Goal: Find specific page/section: Find specific page/section

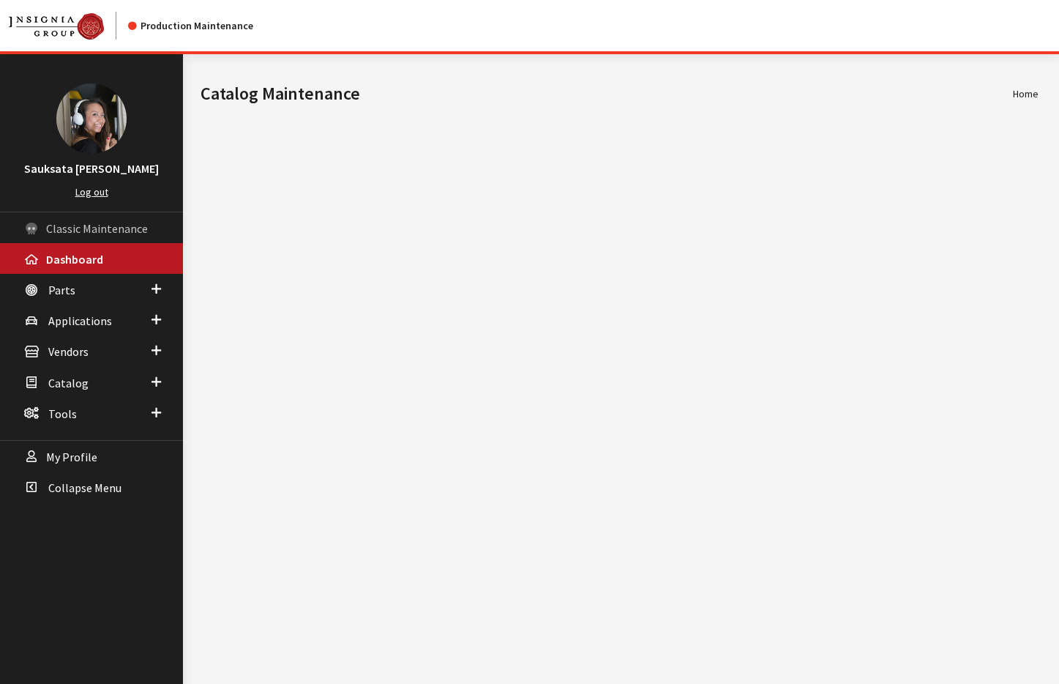
drag, startPoint x: 63, startPoint y: 234, endPoint x: 74, endPoint y: 233, distance: 11.0
click at [64, 234] on span "Classic Maintenance" at bounding box center [97, 228] width 102 height 15
click at [74, 233] on span "Classic Maintenance" at bounding box center [97, 228] width 102 height 15
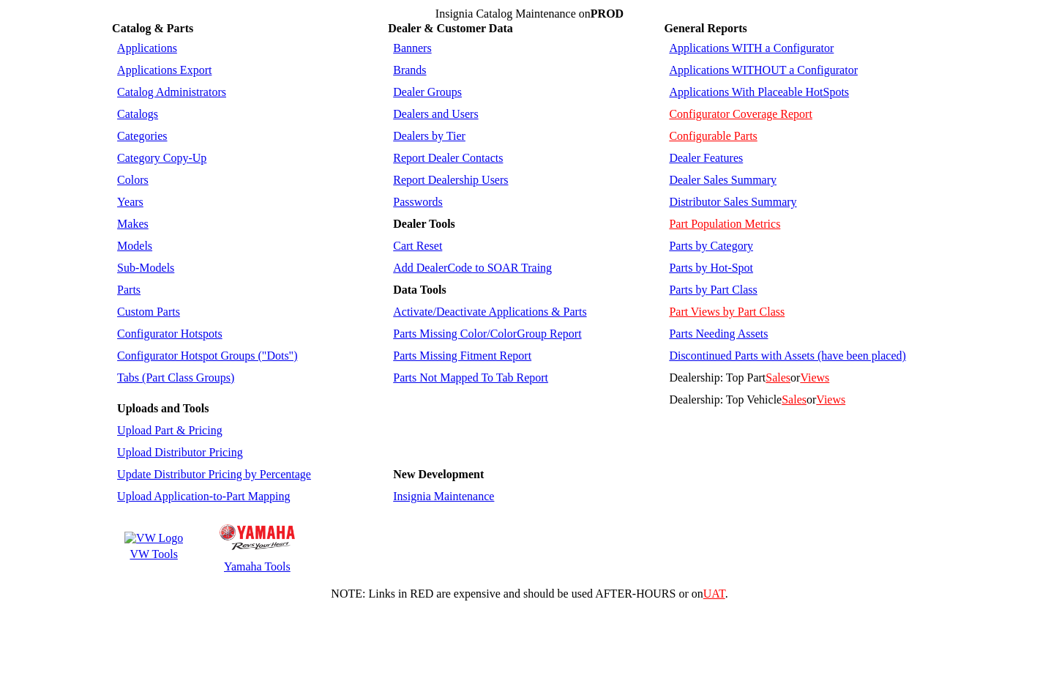
click at [503, 371] on link "Parts Not Mapped To Tab Report" at bounding box center [470, 377] width 155 height 12
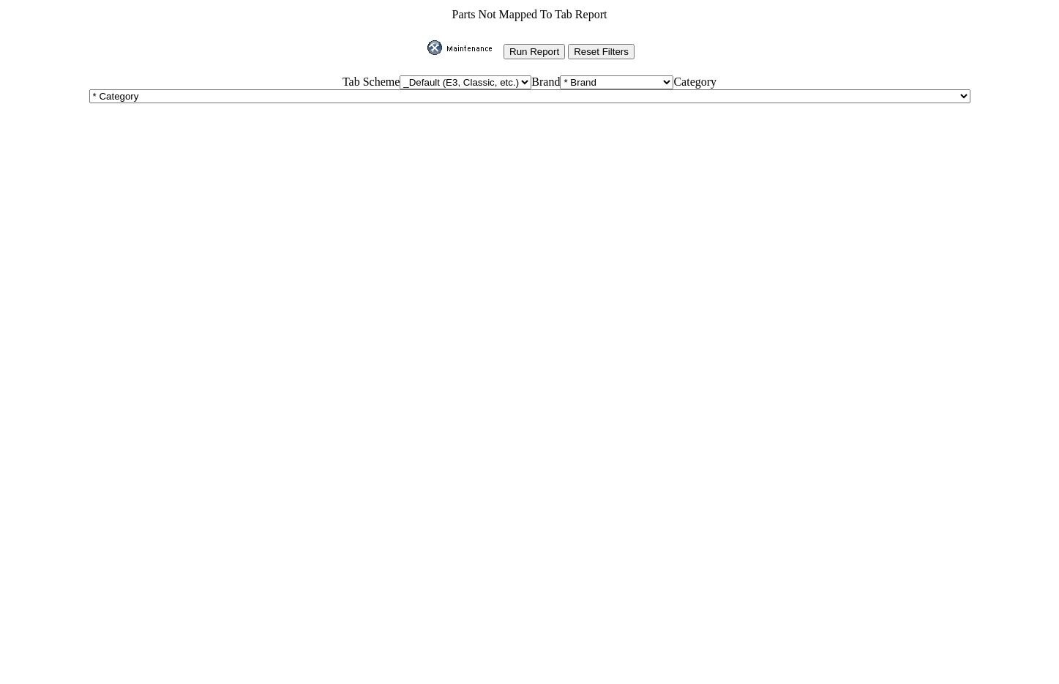
click at [400, 83] on select "_Default (E3, Classic, etc.) AutoGear DoubleTake Jaguar Land Rover VW Yamaha" at bounding box center [466, 82] width 132 height 14
click at [560, 77] on select "* Brand 3D Carbon 3M ACE Acura Advent Agri-Cover Alfa Romeo AlloyGator Alpine A…" at bounding box center [616, 82] width 113 height 14
select select "8"
click at [560, 75] on select "* Brand 3D Carbon 3M ACE Acura Advent Agri-Cover Alfa Romeo AlloyGator Alpine A…" at bounding box center [616, 82] width 113 height 14
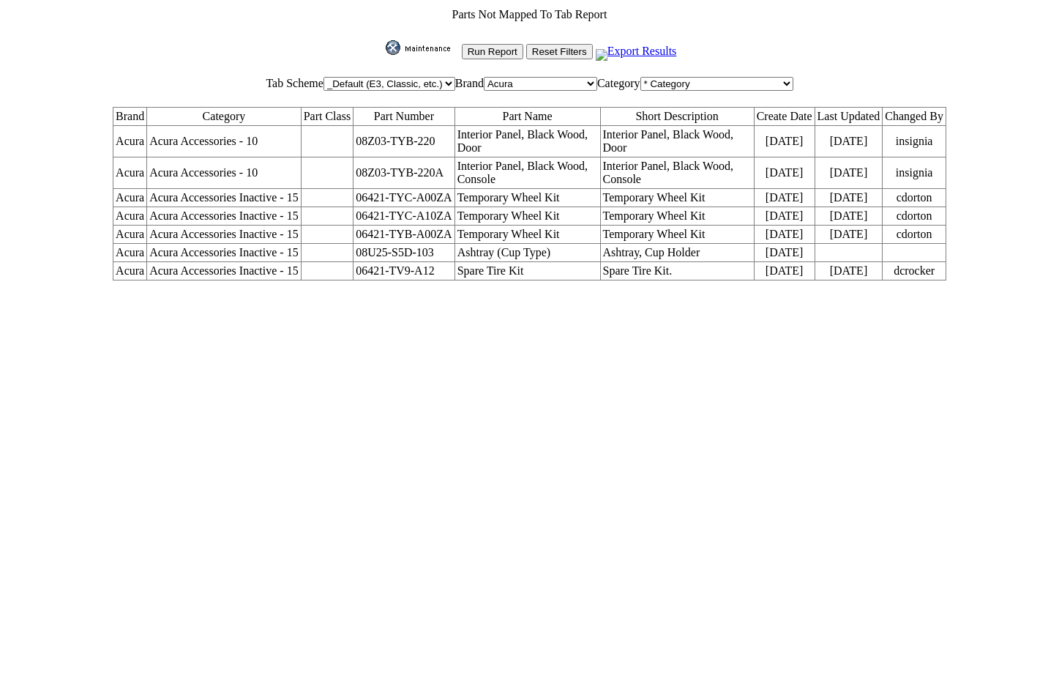
click at [414, 42] on img at bounding box center [422, 47] width 73 height 15
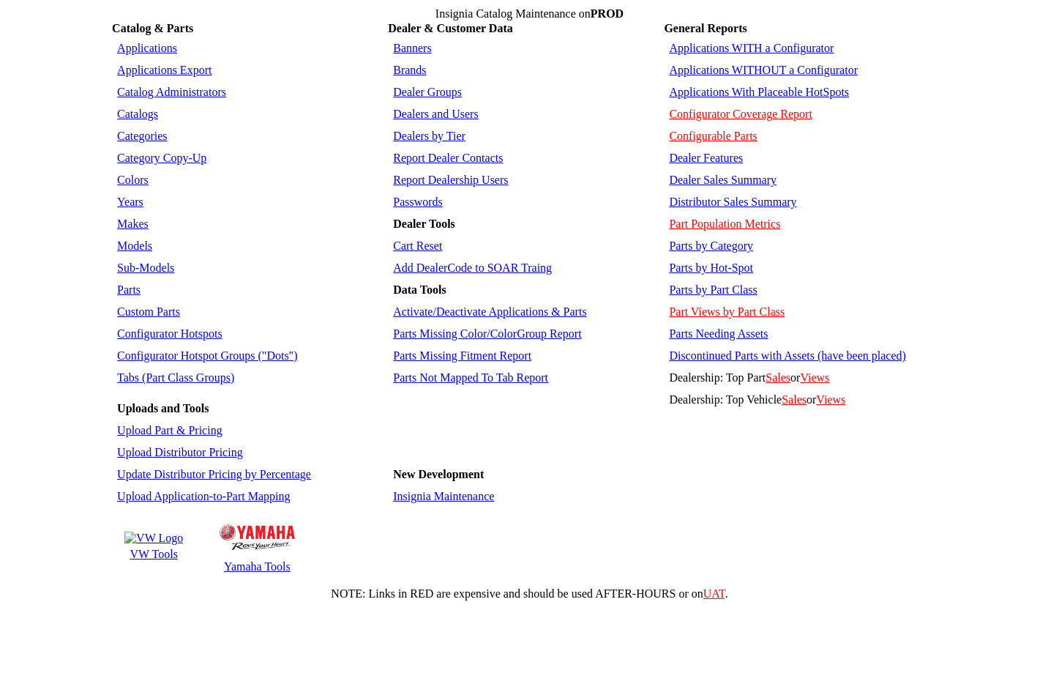
click at [135, 174] on link "Colors" at bounding box center [132, 180] width 31 height 12
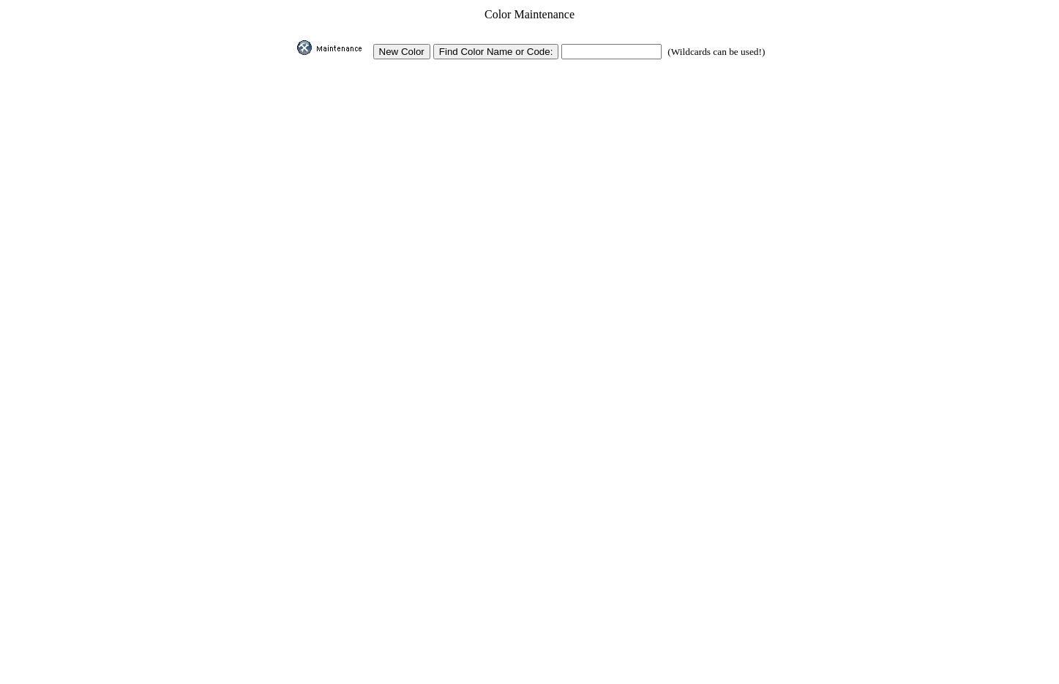
click at [585, 44] on input "text" at bounding box center [612, 51] width 100 height 15
type input "*"
click at [539, 47] on input "Find Color Name or Code:" at bounding box center [496, 51] width 126 height 15
